Goal: Information Seeking & Learning: Stay updated

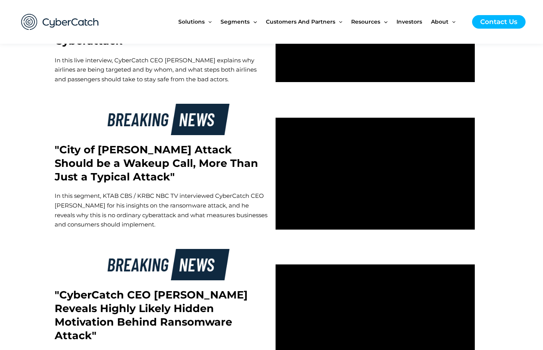
scroll to position [1485, 0]
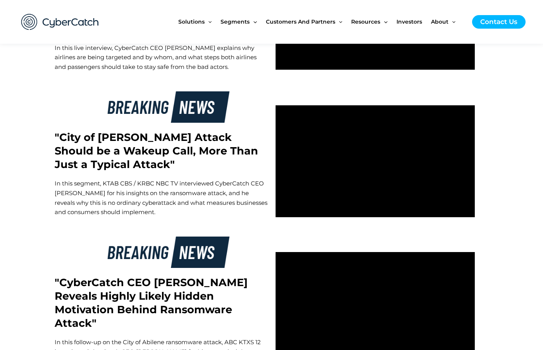
drag, startPoint x: 178, startPoint y: 165, endPoint x: 39, endPoint y: 139, distance: 141.5
click at [39, 139] on section ""City of [PERSON_NAME] Attack Should be a Wakeup Call, More Than Just a Typical…" at bounding box center [271, 159] width 543 height 147
copy h2 ""City of [PERSON_NAME] Attack Should be a Wakeup Call, More Than Just a Typical…"
click at [406, 20] on span "Investors" at bounding box center [409, 21] width 26 height 33
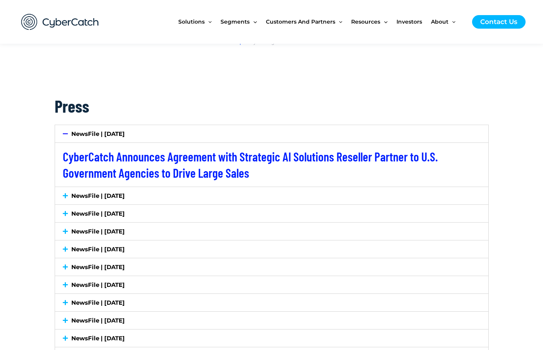
scroll to position [1231, 0]
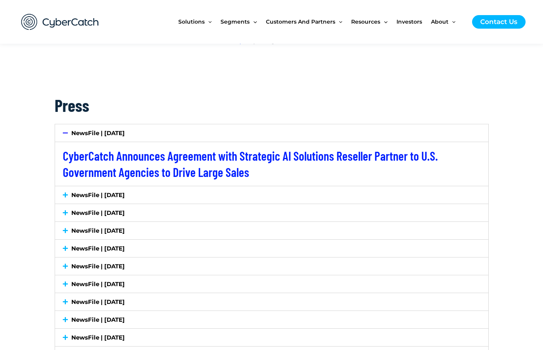
click at [144, 164] on h2 "CyberCatch Announces Agreement with Strategic AI Solutions Reseller Partner to …" at bounding box center [272, 164] width 418 height 32
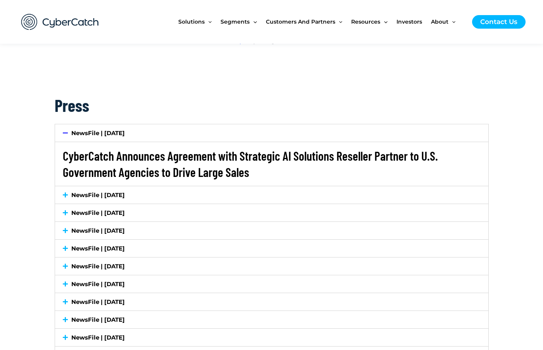
click at [165, 157] on link "CyberCatch Announces Agreement with Strategic AI Solutions Reseller Partner to …" at bounding box center [250, 163] width 375 height 31
